Goal: Transaction & Acquisition: Book appointment/travel/reservation

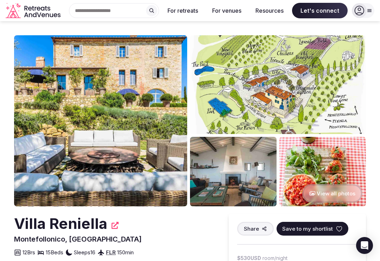
click at [336, 193] on button "View all photos" at bounding box center [332, 193] width 60 height 19
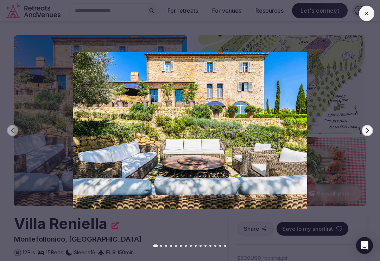
click at [368, 129] on icon "button" at bounding box center [368, 130] width 6 height 6
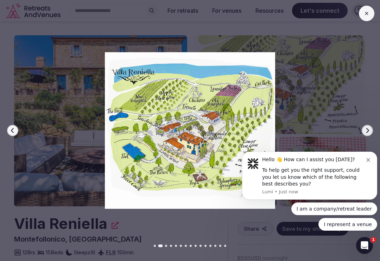
click at [370, 162] on button "Dismiss notification" at bounding box center [370, 159] width 6 height 6
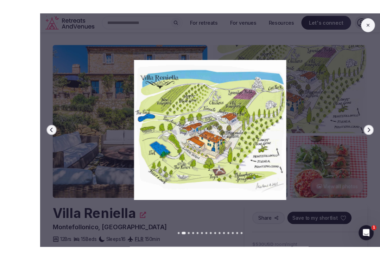
scroll to position [3, 0]
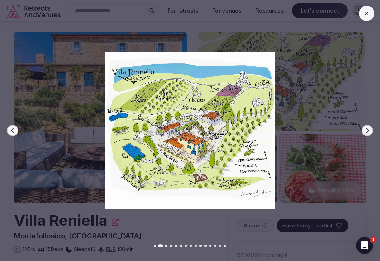
click at [369, 12] on icon at bounding box center [367, 14] width 6 height 6
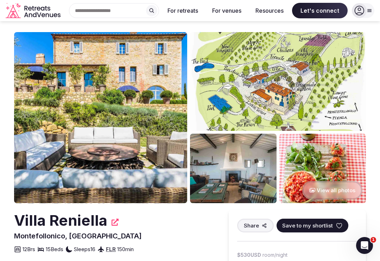
click at [156, 144] on img at bounding box center [100, 117] width 173 height 171
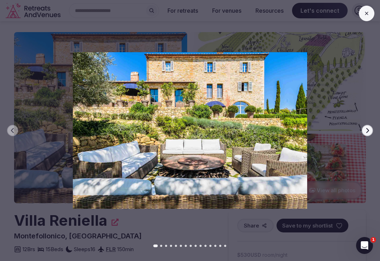
click at [370, 133] on icon "button" at bounding box center [368, 130] width 6 height 6
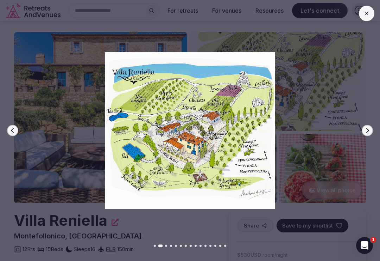
click at [367, 133] on icon "button" at bounding box center [368, 130] width 6 height 6
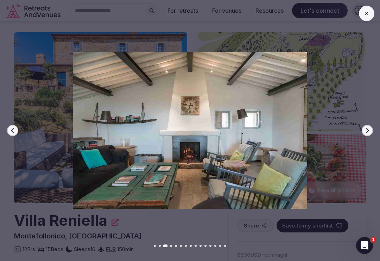
click at [366, 133] on icon "button" at bounding box center [368, 130] width 6 height 6
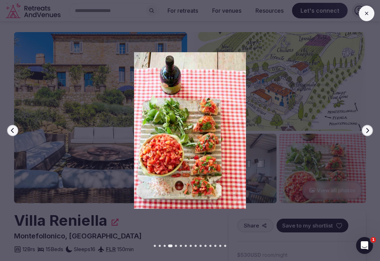
click at [366, 133] on icon "button" at bounding box center [368, 130] width 6 height 6
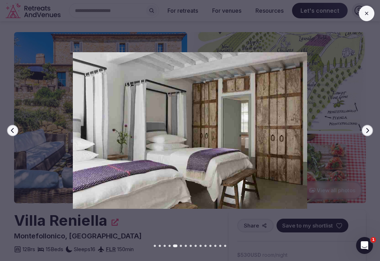
click at [368, 133] on icon "button" at bounding box center [368, 130] width 6 height 6
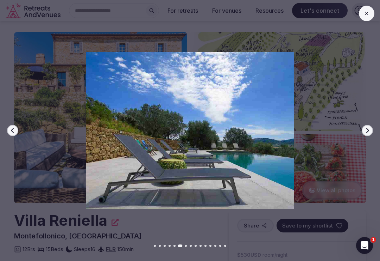
click at [367, 133] on icon "button" at bounding box center [368, 130] width 6 height 6
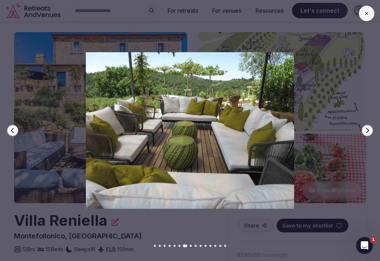
click at [367, 133] on icon "button" at bounding box center [368, 130] width 6 height 6
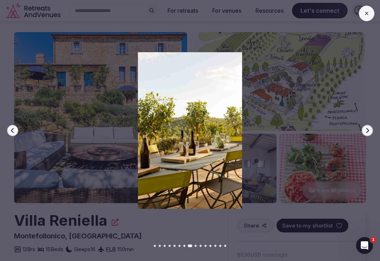
click at [367, 133] on icon "button" at bounding box center [368, 130] width 3 height 5
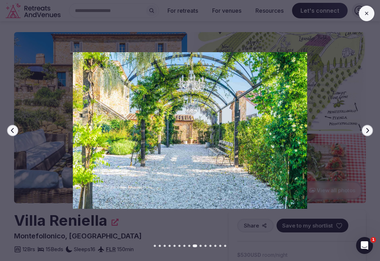
click at [368, 133] on icon "button" at bounding box center [368, 130] width 6 height 6
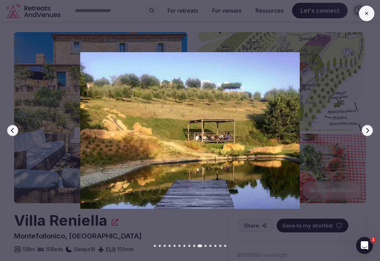
click at [368, 133] on icon "button" at bounding box center [368, 130] width 3 height 5
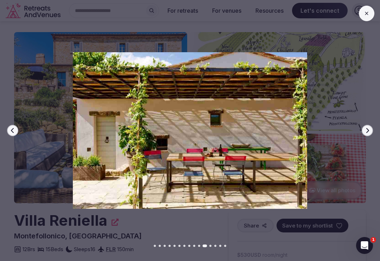
click at [367, 133] on icon "button" at bounding box center [368, 130] width 6 height 6
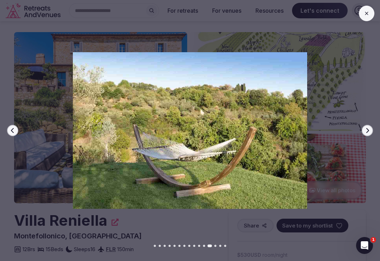
click at [367, 133] on icon "button" at bounding box center [368, 130] width 6 height 6
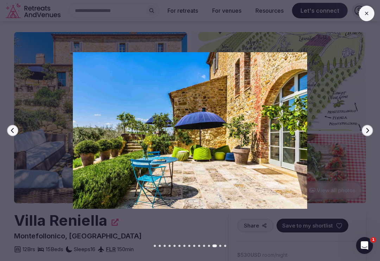
click at [366, 133] on icon "button" at bounding box center [368, 130] width 6 height 6
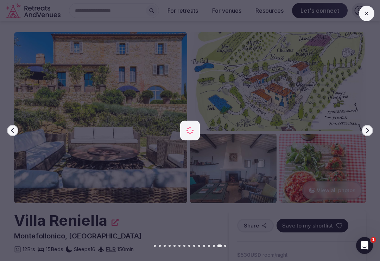
click at [368, 133] on icon "button" at bounding box center [368, 130] width 6 height 6
click at [366, 130] on div at bounding box center [187, 130] width 386 height 156
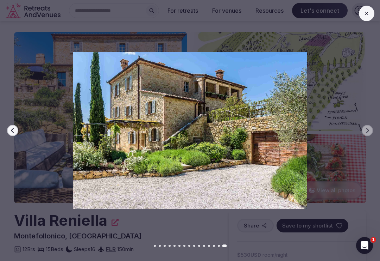
scroll to position [3, 0]
click at [363, 11] on button at bounding box center [366, 13] width 15 height 15
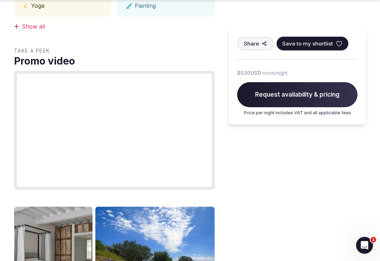
scroll to position [410, 0]
click at [302, 92] on span "Request availability & pricing" at bounding box center [297, 94] width 120 height 25
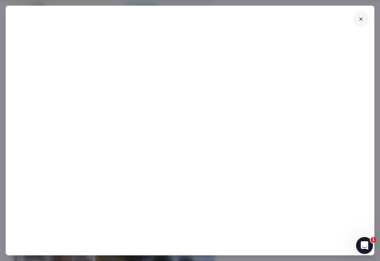
click at [362, 16] on icon at bounding box center [361, 19] width 6 height 6
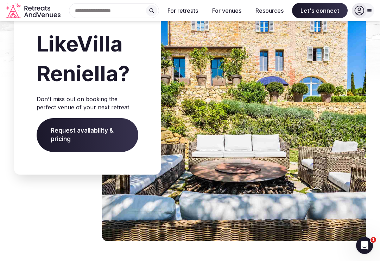
scroll to position [3363, 0]
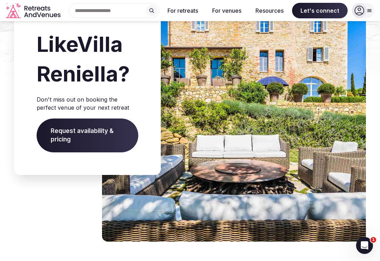
click at [58, 131] on span "Request availability & pricing" at bounding box center [88, 135] width 102 height 34
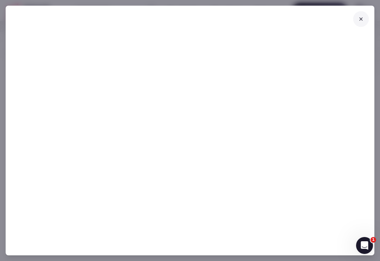
click at [360, 16] on icon at bounding box center [361, 19] width 6 height 6
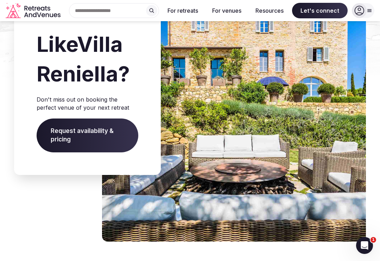
click at [93, 138] on span "Request availability & pricing" at bounding box center [88, 135] width 102 height 34
